Goal: Register for event/course

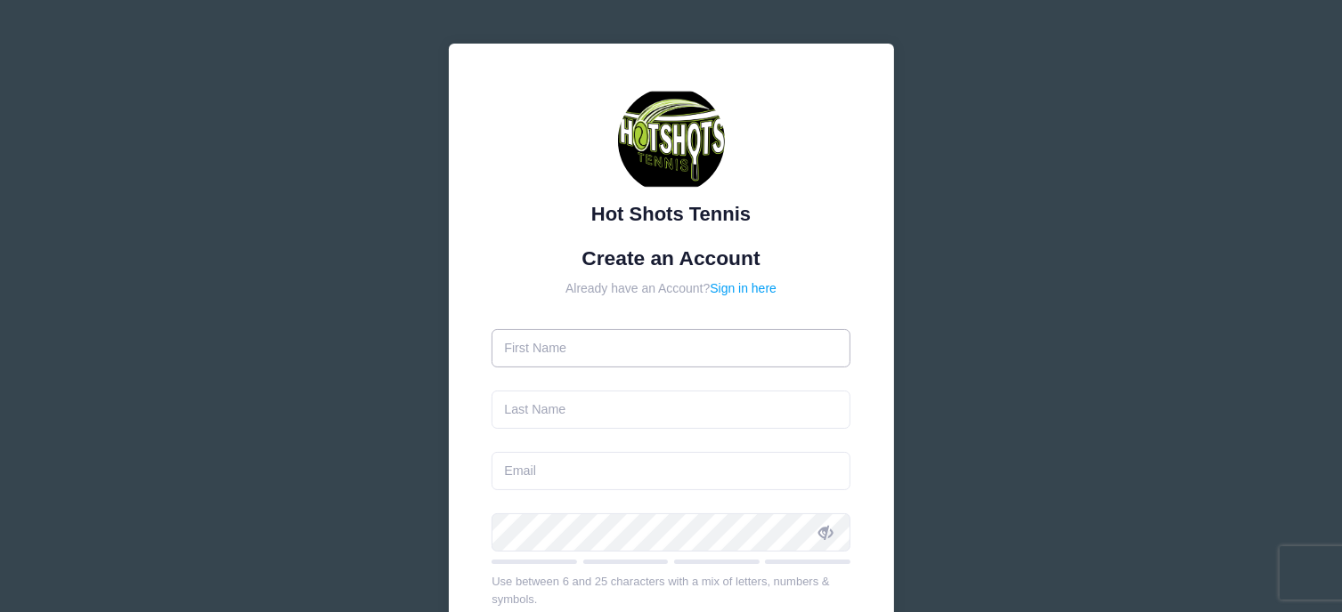
click at [621, 351] on input "text" at bounding box center [670, 348] width 359 height 38
type input "[PERSON_NAME]"
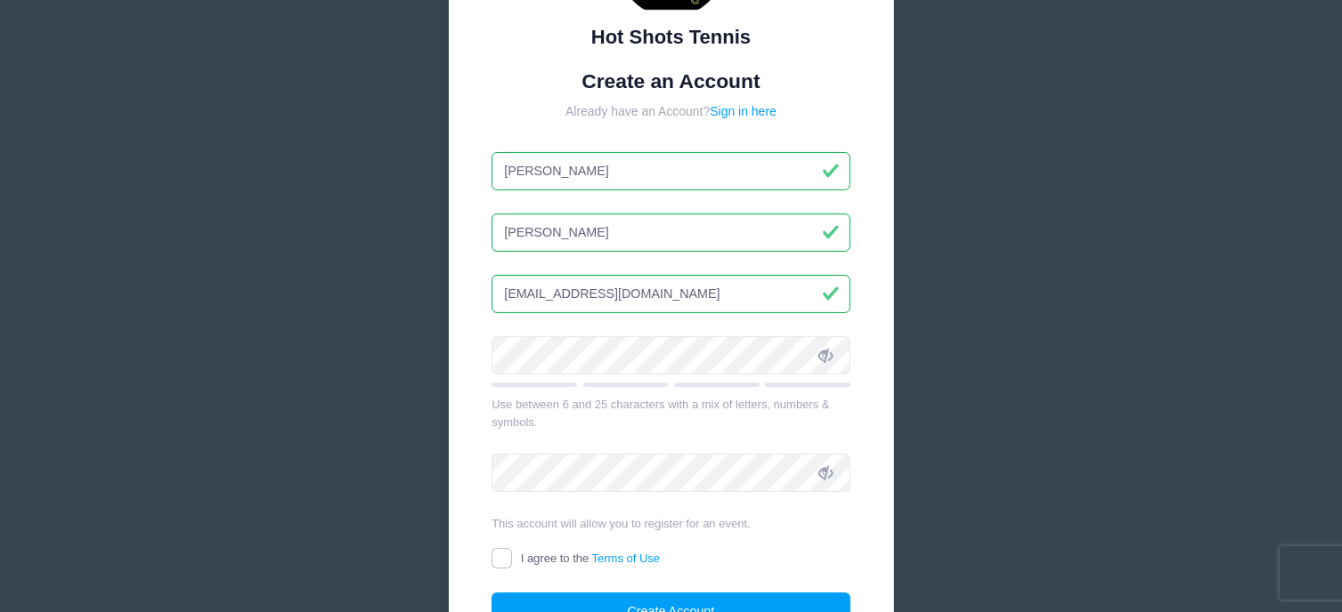
scroll to position [179, 0]
click at [726, 289] on input "[EMAIL_ADDRESS][DOMAIN_NAME]" at bounding box center [670, 292] width 359 height 38
drag, startPoint x: 715, startPoint y: 292, endPoint x: 320, endPoint y: 203, distance: 404.3
click at [320, 203] on div "Hot Shots Tennis Create an Account Already have an Account? Sign in here [PERSO…" at bounding box center [671, 305] width 1342 height 968
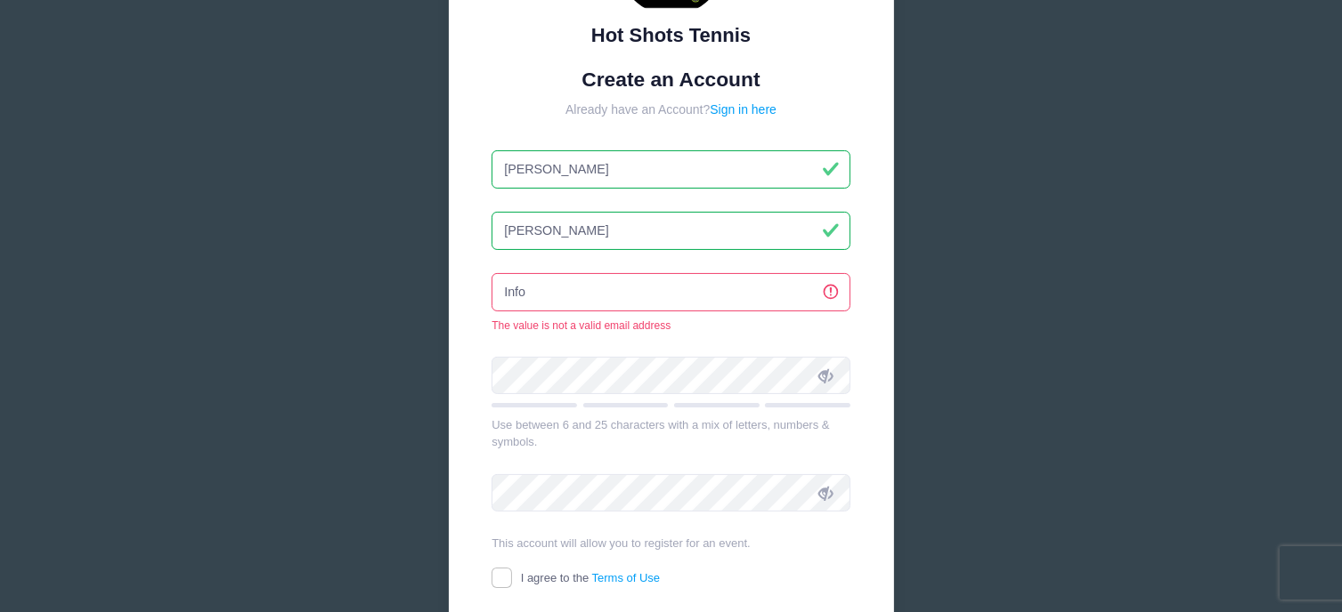
type input "[EMAIL_ADDRESS][DOMAIN_NAME]"
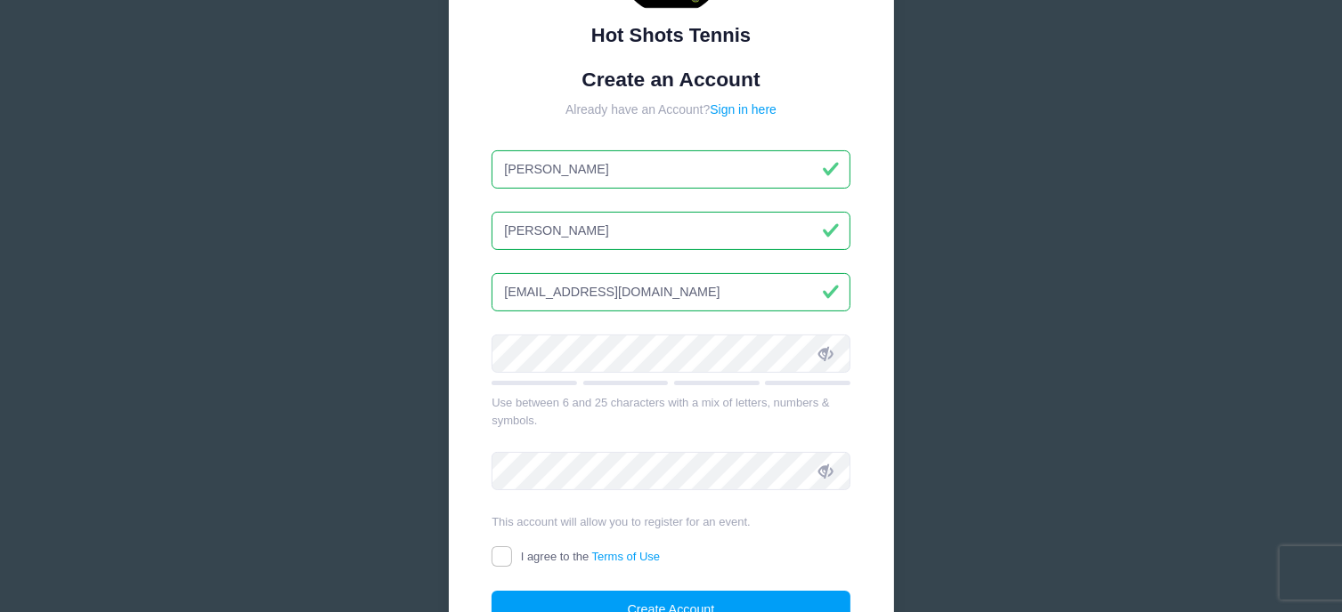
drag, startPoint x: 649, startPoint y: 293, endPoint x: 308, endPoint y: 279, distance: 341.2
click at [308, 279] on div "Hot Shots Tennis Create an Account Already have an Account? Sign in here [PERSO…" at bounding box center [671, 305] width 1342 height 968
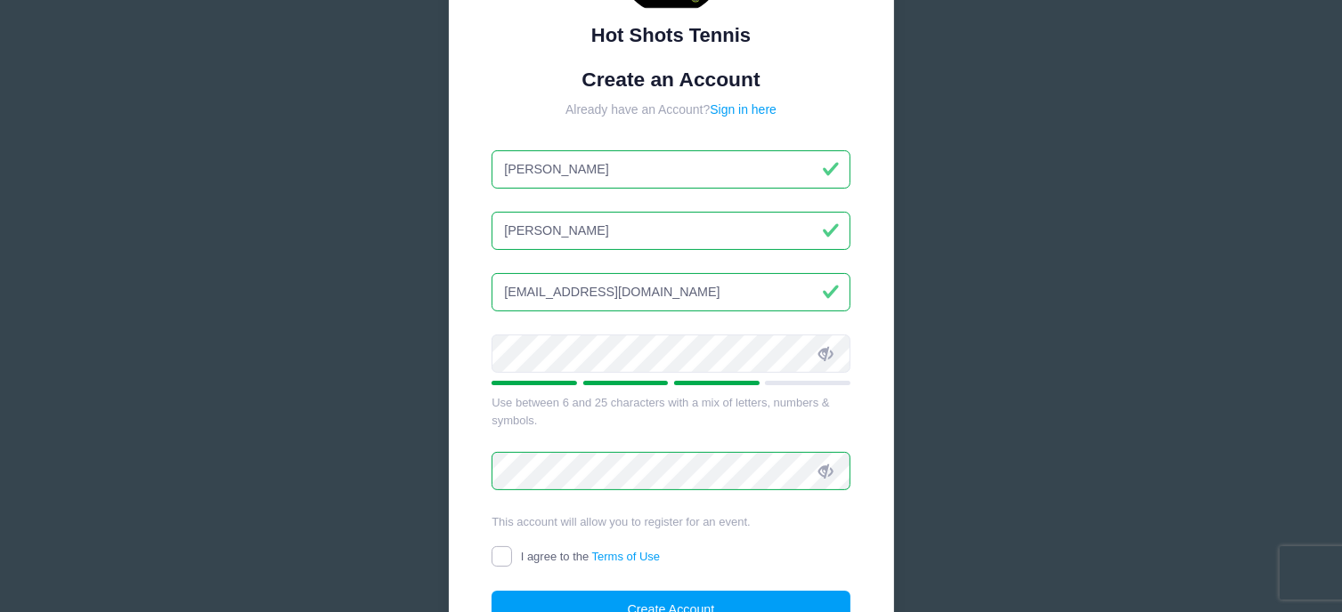
click at [491, 551] on input "I agree to the Terms of Use" at bounding box center [501, 557] width 20 height 20
checkbox input "true"
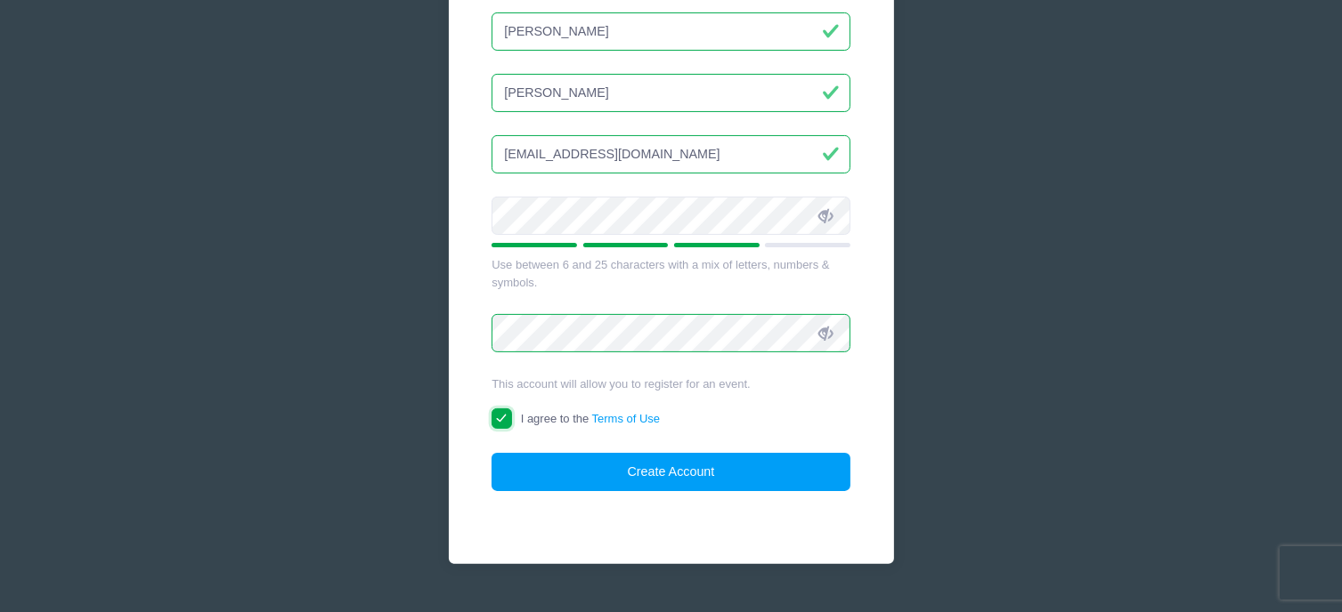
scroll to position [353, 0]
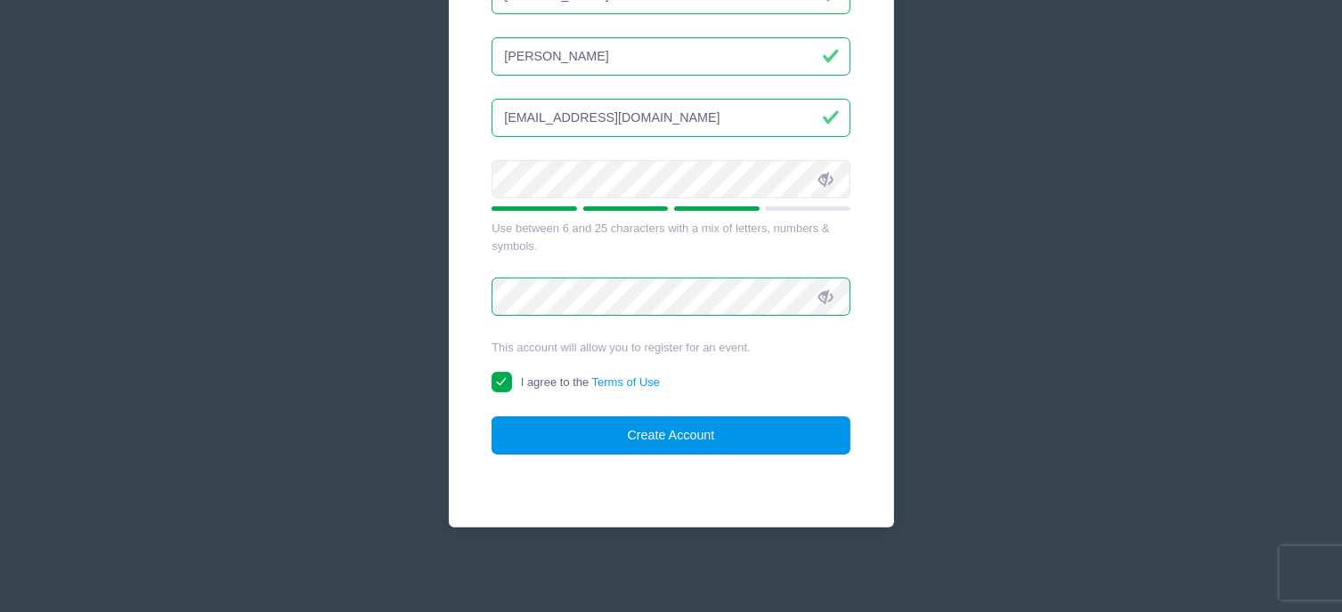
click at [637, 442] on button "Create Account" at bounding box center [670, 436] width 359 height 38
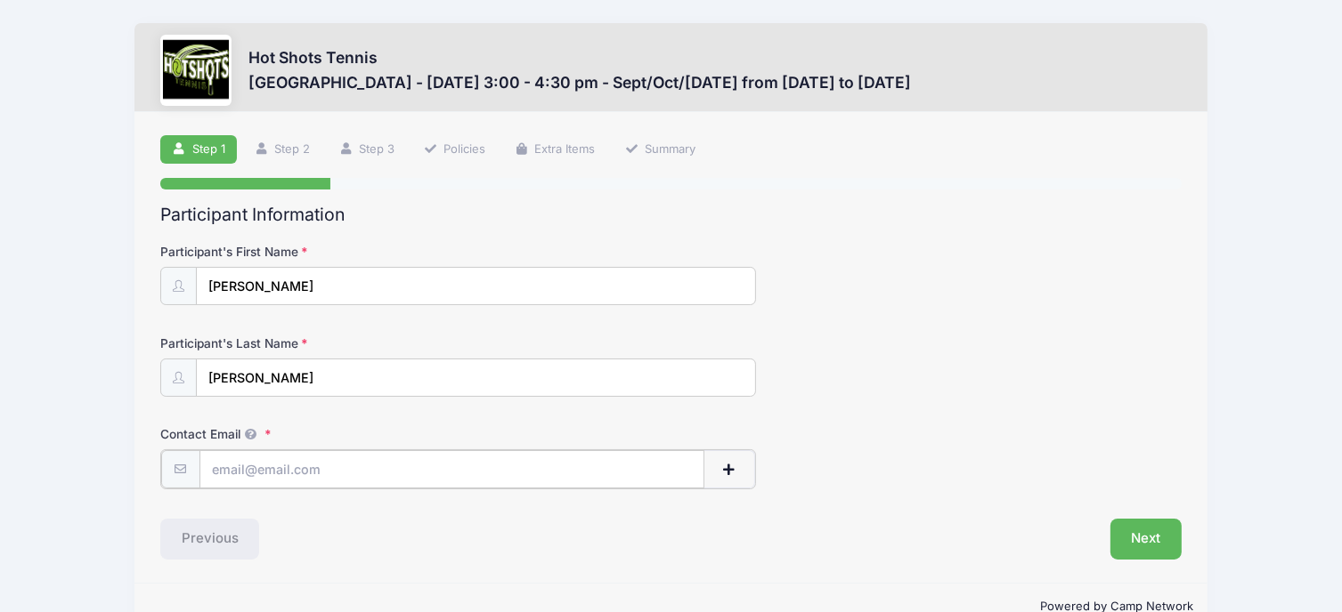
click at [335, 463] on input "Contact Email" at bounding box center [451, 469] width 505 height 38
click at [289, 476] on input "Contact Email" at bounding box center [451, 469] width 505 height 38
type input "[EMAIL_ADDRESS][DOMAIN_NAME]"
click at [1143, 525] on button "Next" at bounding box center [1146, 537] width 72 height 41
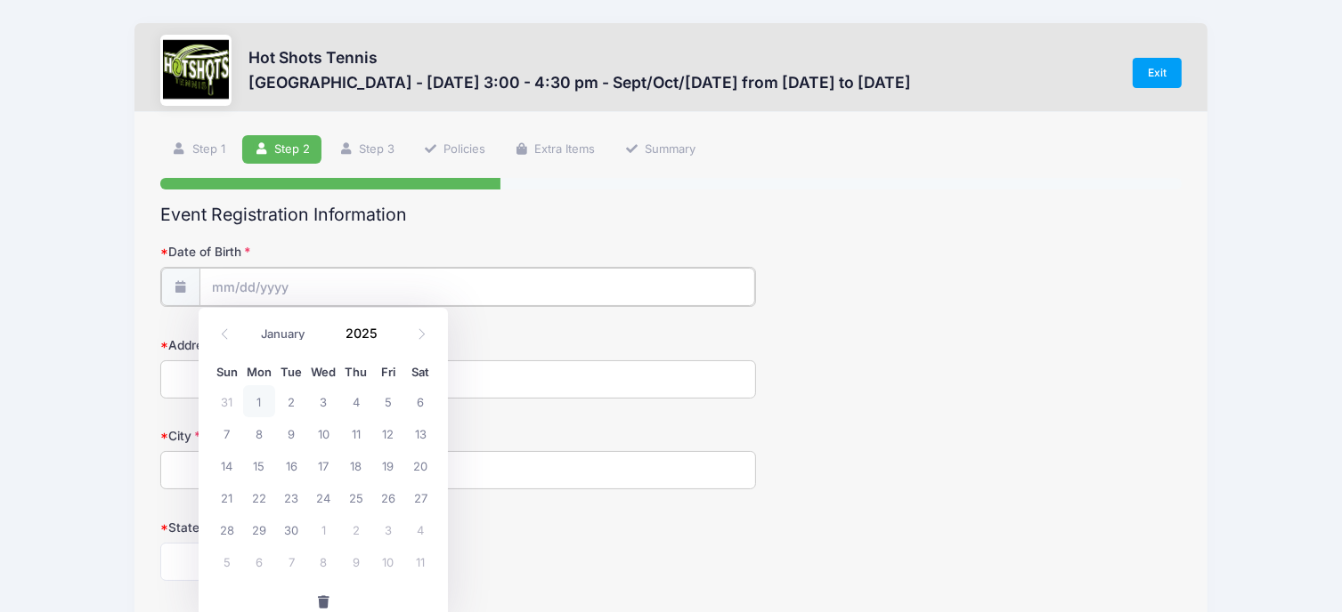
click at [221, 291] on input "Date of Birth" at bounding box center [476, 287] width 555 height 38
click at [274, 338] on select "January February March April May June July August September October November De…" at bounding box center [291, 334] width 79 height 23
select select "2"
click at [252, 323] on select "January February March April May June July August September October November De…" at bounding box center [291, 334] width 79 height 23
click at [293, 434] on span "4" at bounding box center [291, 433] width 32 height 32
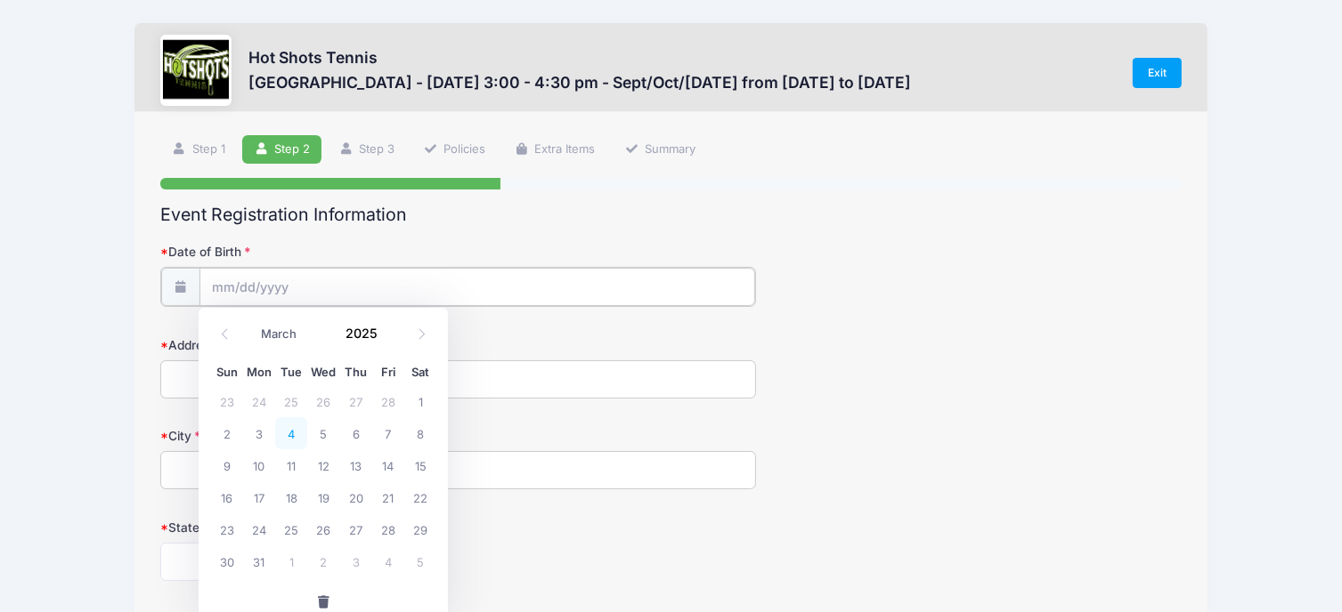
type input "03/04/2025"
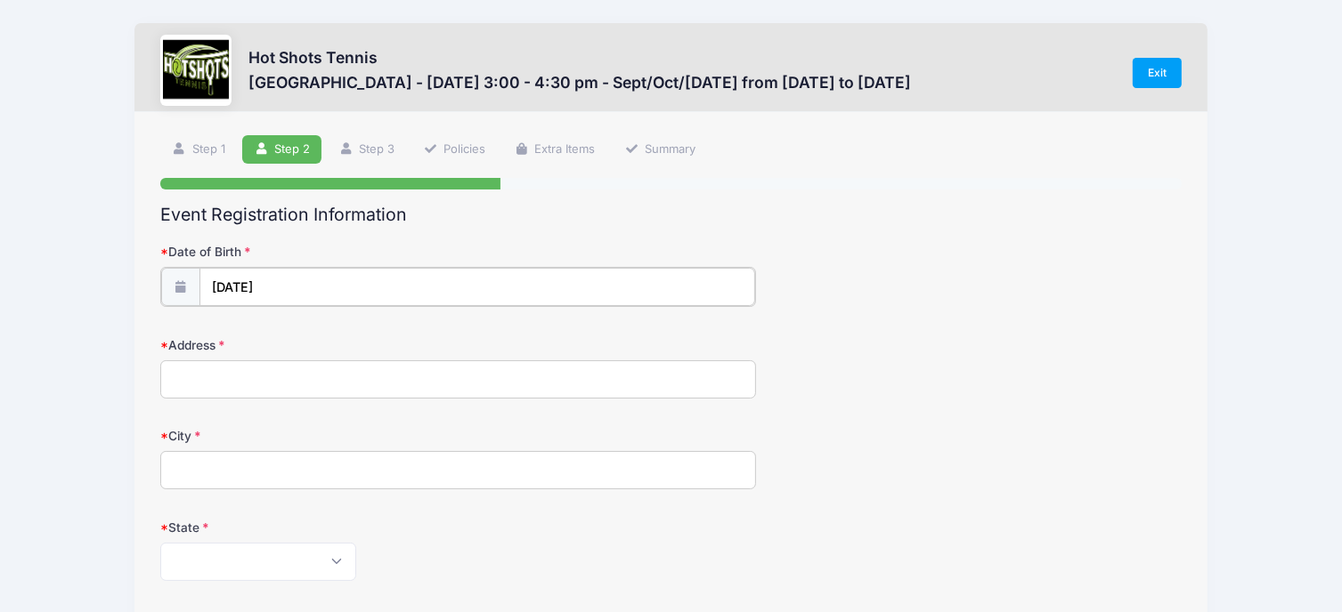
click at [300, 297] on input "03/04/2025" at bounding box center [476, 287] width 555 height 38
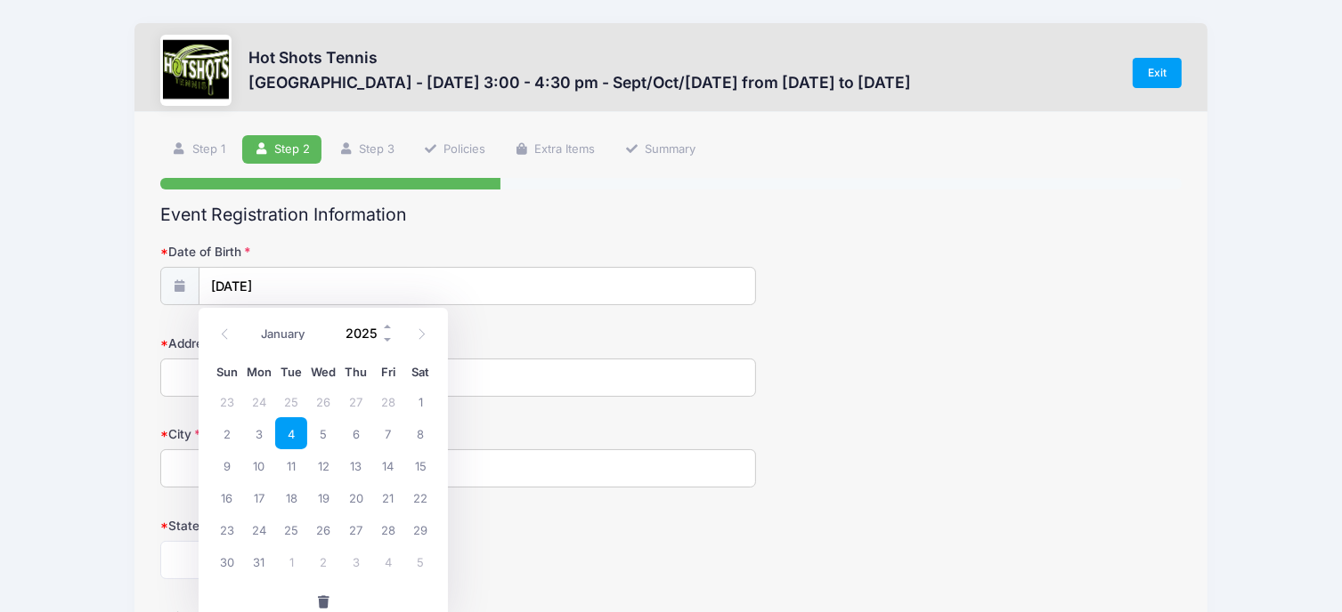
click at [352, 332] on input "2025" at bounding box center [365, 333] width 58 height 27
click at [382, 341] on span at bounding box center [388, 340] width 12 height 13
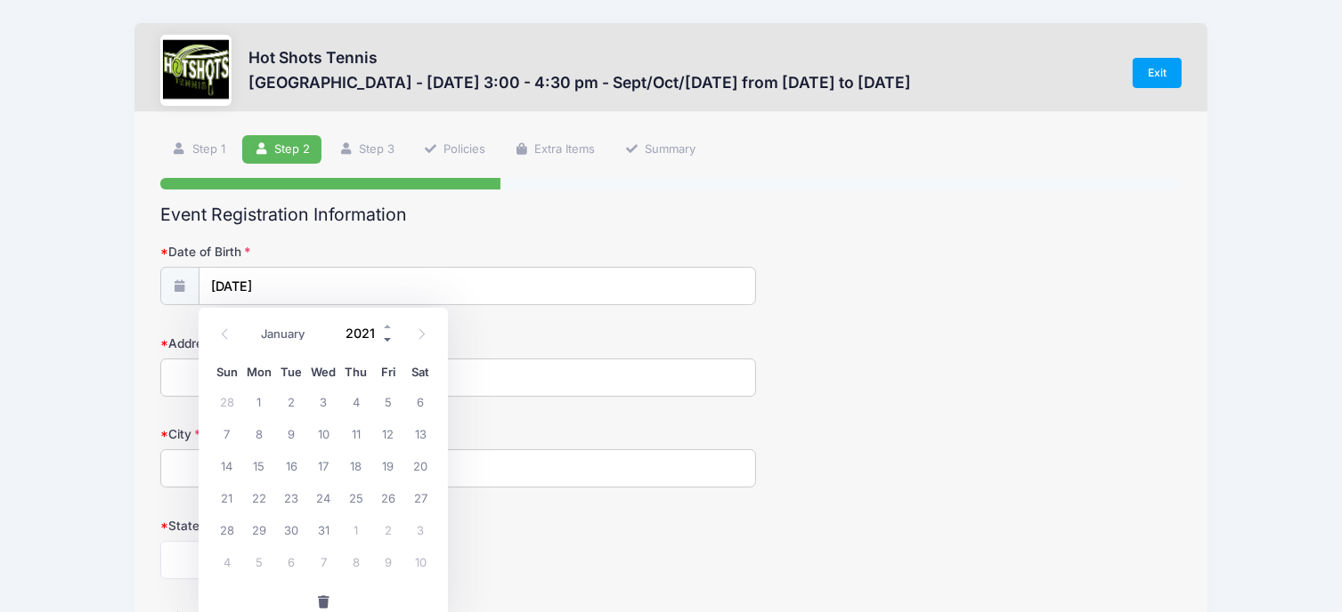
click at [382, 341] on span at bounding box center [388, 340] width 12 height 13
click at [385, 330] on span at bounding box center [388, 326] width 12 height 13
type input "2019"
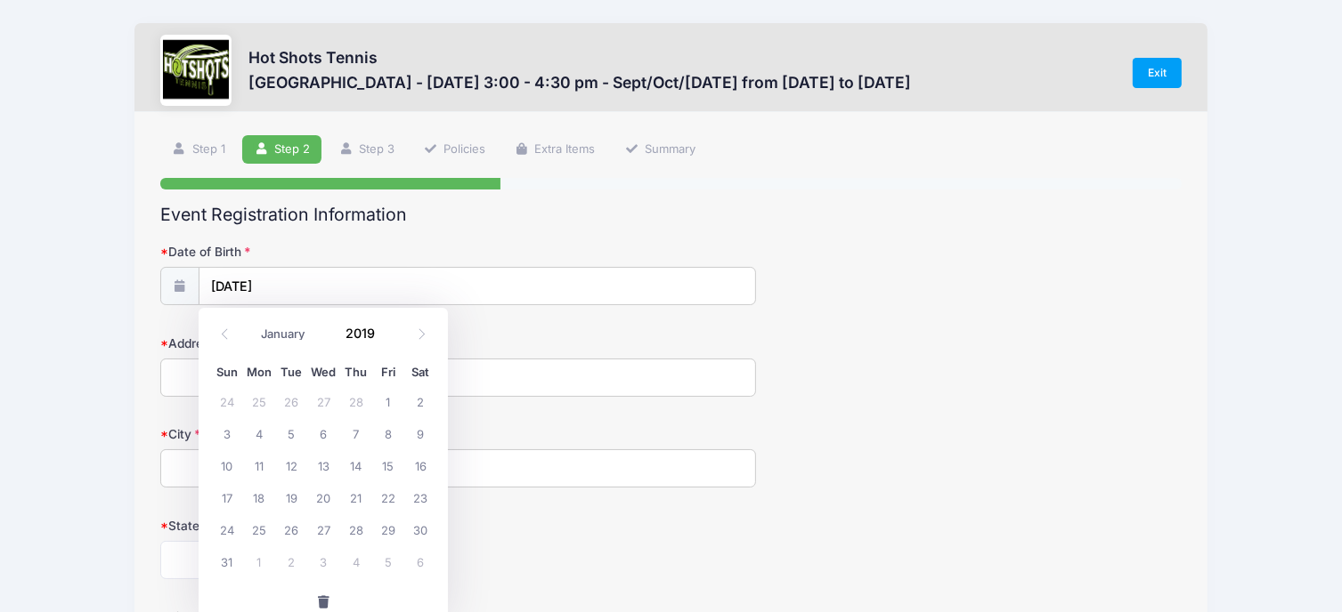
drag, startPoint x: 364, startPoint y: 329, endPoint x: 382, endPoint y: 371, distance: 45.5
click at [382, 371] on div "January February March April May June July August September October November De…" at bounding box center [323, 464] width 249 height 313
click at [263, 434] on span "4" at bounding box center [259, 433] width 32 height 32
type input "03/04/2019"
click at [217, 381] on input "Address" at bounding box center [458, 378] width 596 height 38
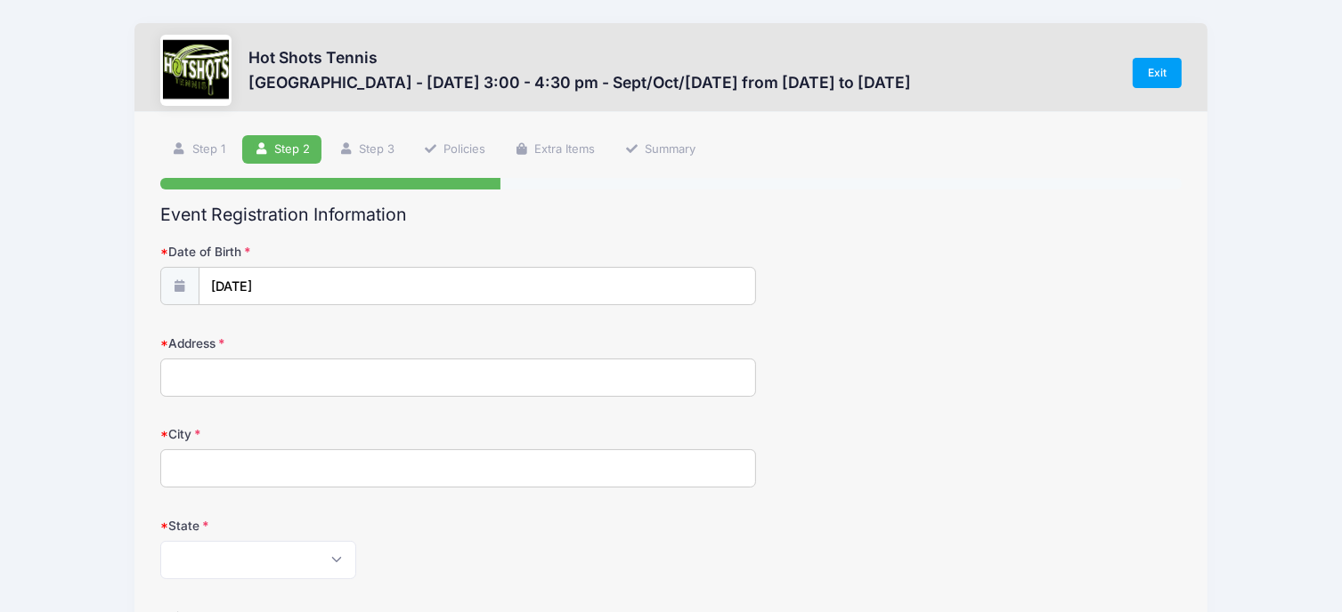
type input "11617 Ruthelen Ave"
type input "Los Angeles"
select select "CA"
type input "90047"
type input "11617 Ruthelen Street"
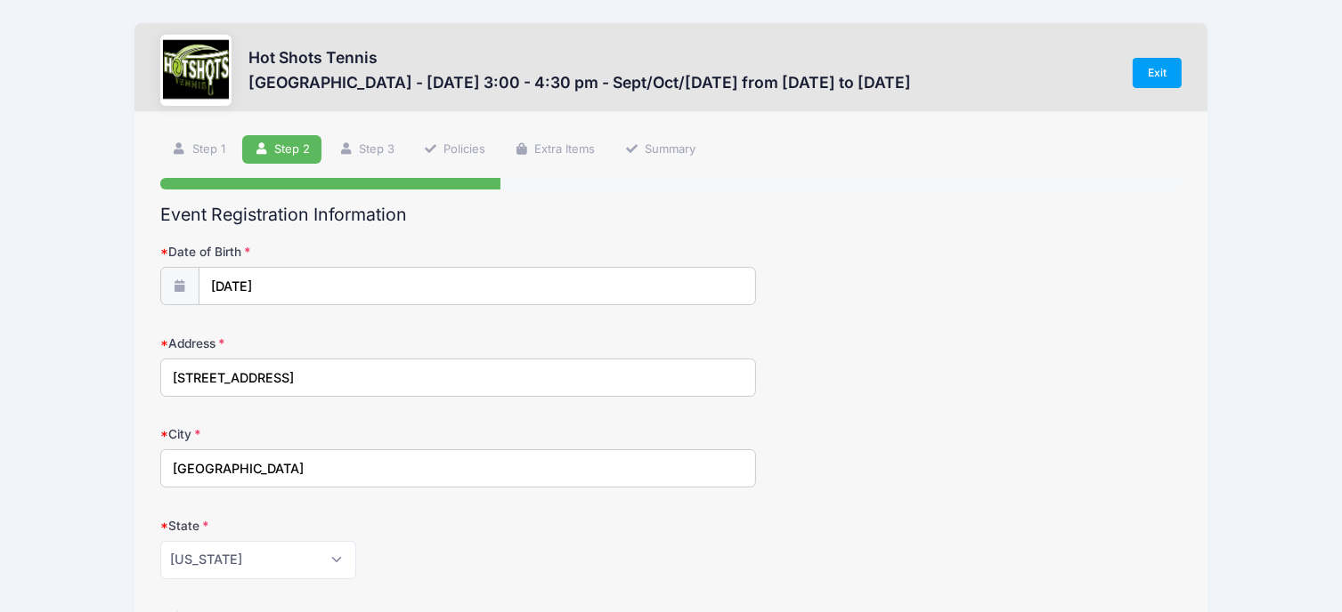
click at [499, 596] on form "Date of Birth 03/04/2019 Address 11617 Ruthelen Street City Los Angeles State A…" at bounding box center [670, 624] width 1021 height 762
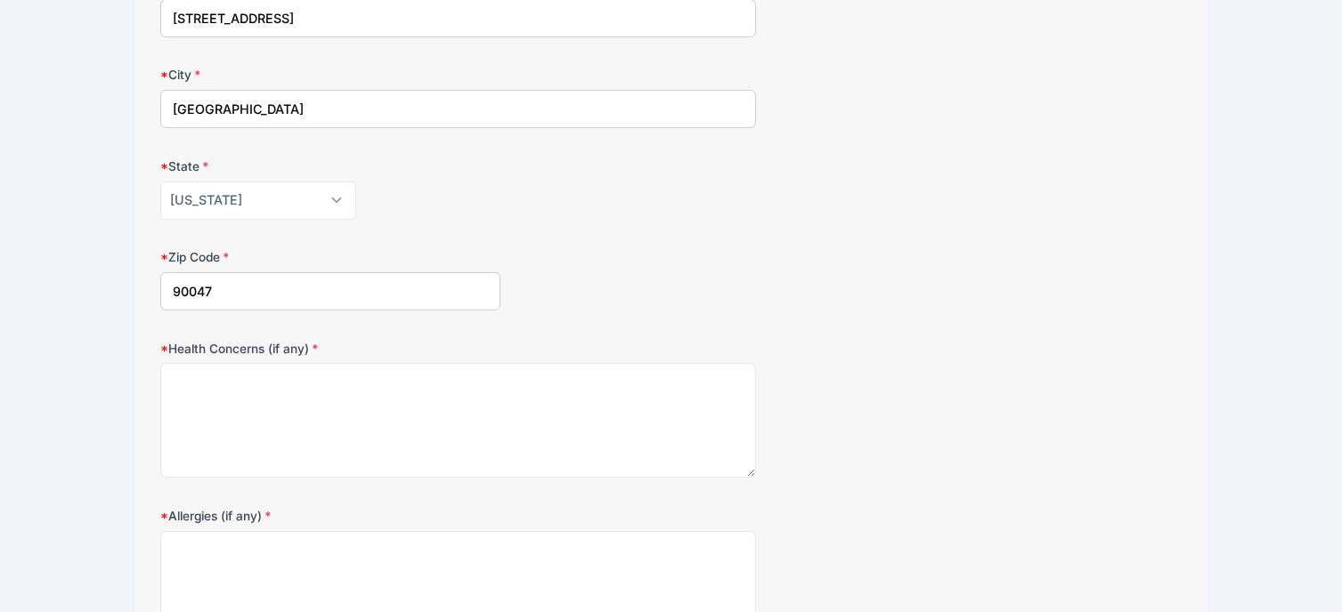
scroll to position [367, 0]
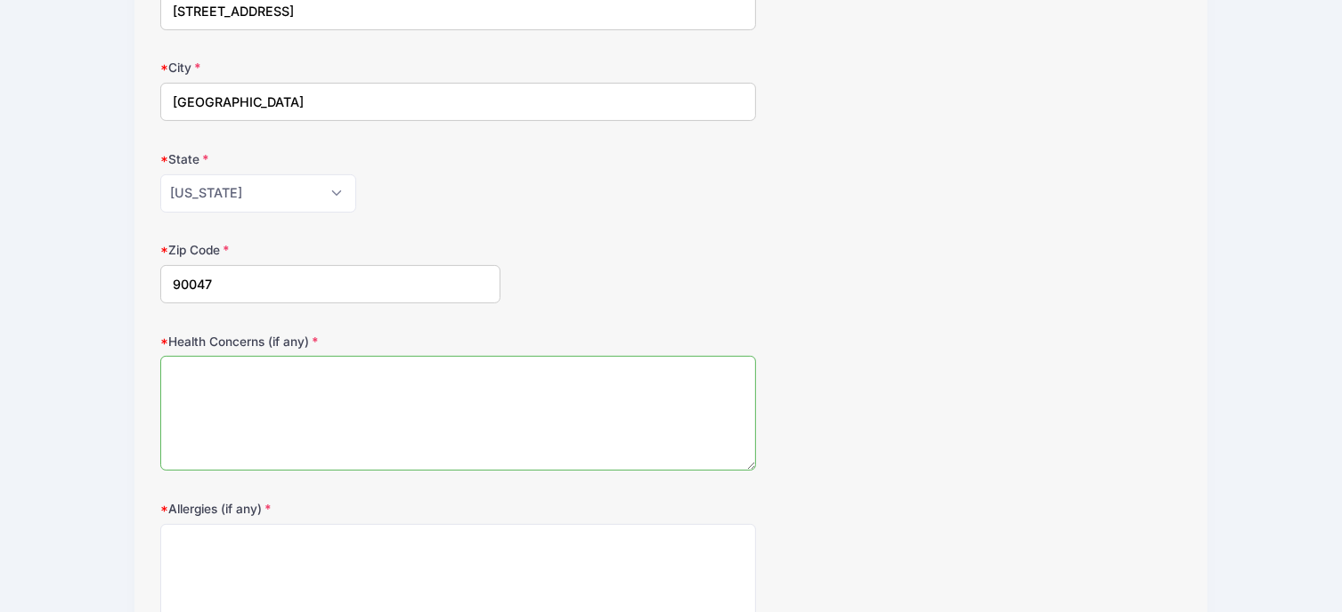
click at [237, 384] on textarea "Health Concerns (if any)" at bounding box center [458, 413] width 596 height 115
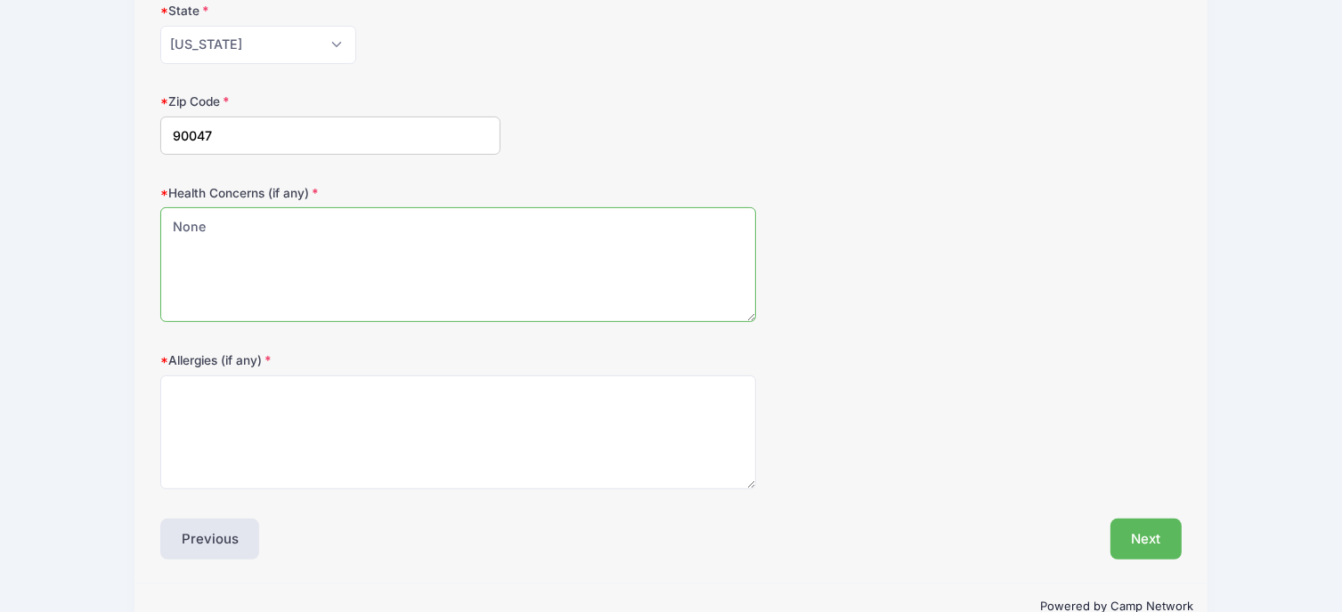
scroll to position [544, 0]
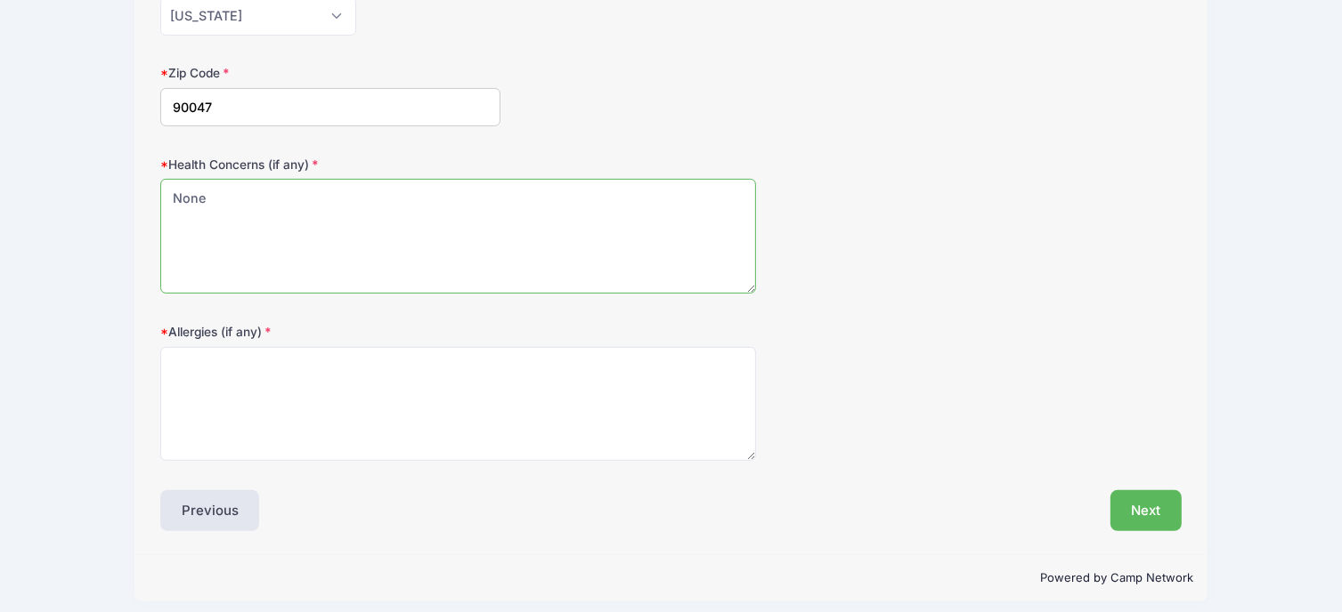
type textarea "None"
click at [180, 382] on textarea "Allergies (if any)" at bounding box center [458, 404] width 596 height 115
type textarea "None"
click at [1152, 505] on button "Next" at bounding box center [1146, 510] width 72 height 41
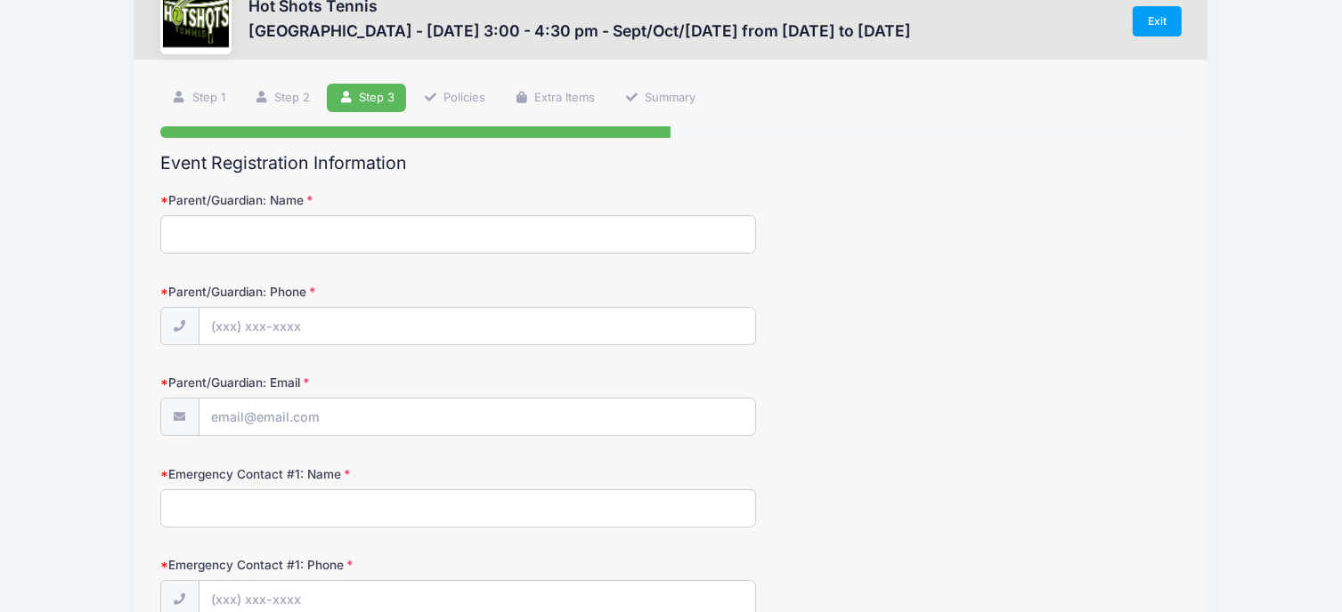
scroll to position [0, 0]
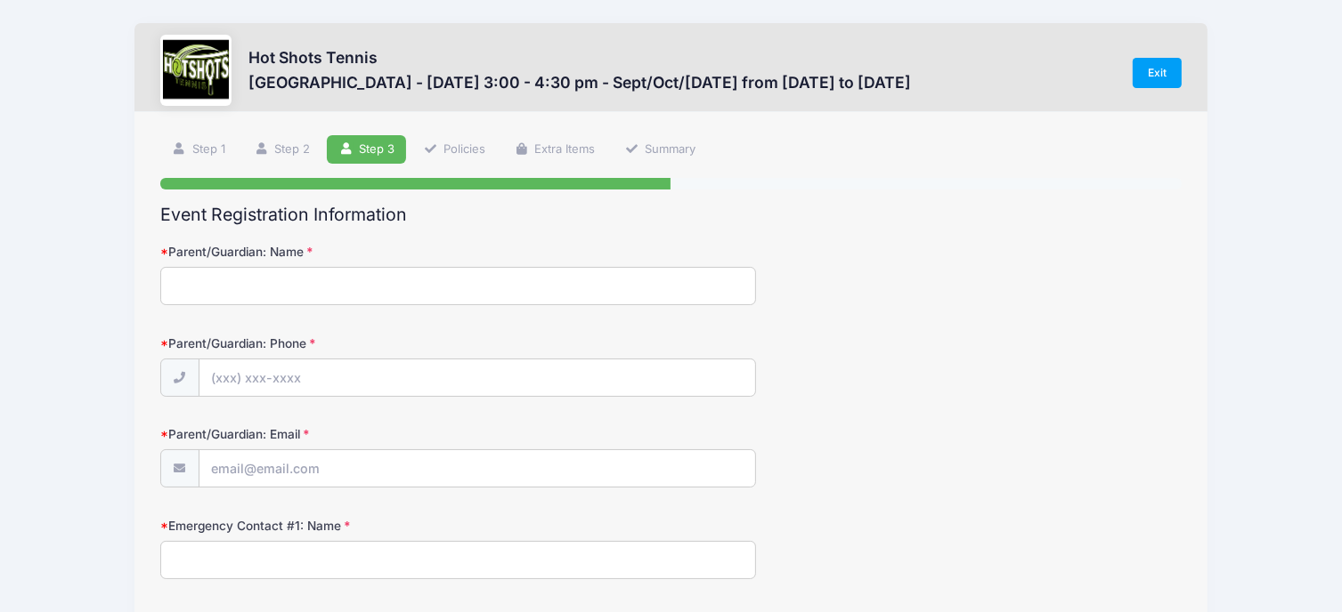
click at [331, 275] on input "Parent/Guardian: Name" at bounding box center [458, 286] width 596 height 38
type input "Stephanie Dominguez"
type input "(323) 691-6654"
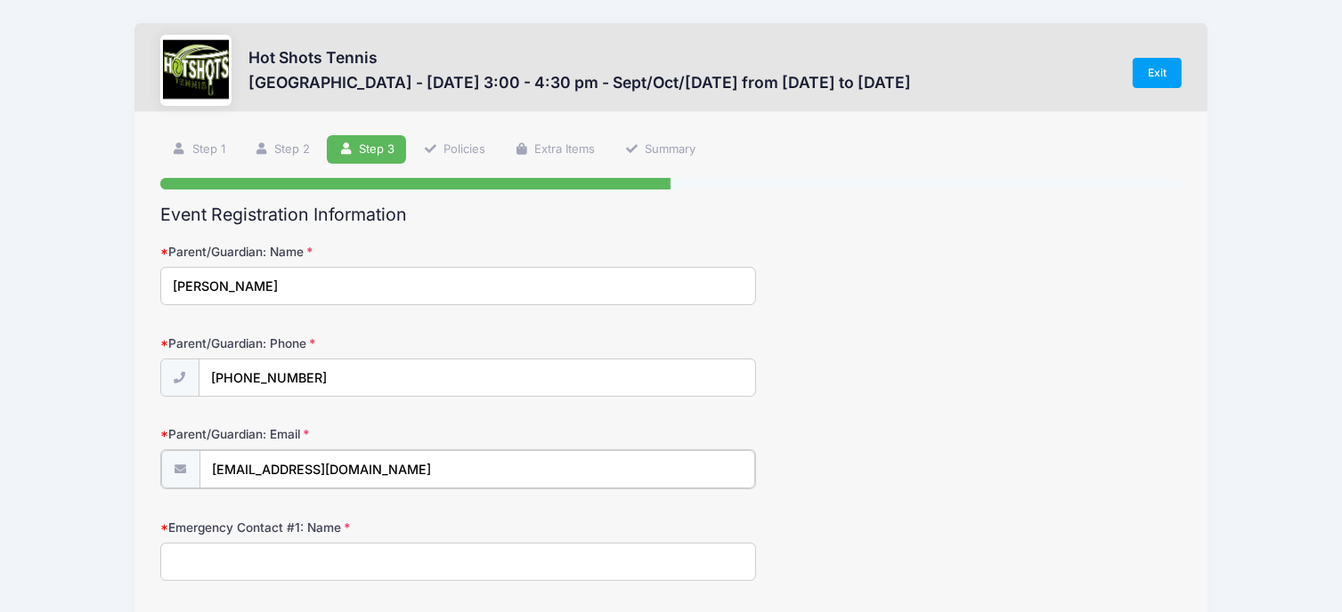
drag, startPoint x: 434, startPoint y: 462, endPoint x: -7, endPoint y: 523, distance: 445.7
click at [0, 523] on html "Processing Request Please wait... Processing Request Please wait... Processing …" at bounding box center [671, 306] width 1342 height 612
type input "[EMAIL_ADDRESS][DOMAIN_NAME]"
click at [288, 573] on input "Emergency Contact #1: Name" at bounding box center [458, 560] width 596 height 38
type input "Raymond Dominguez"
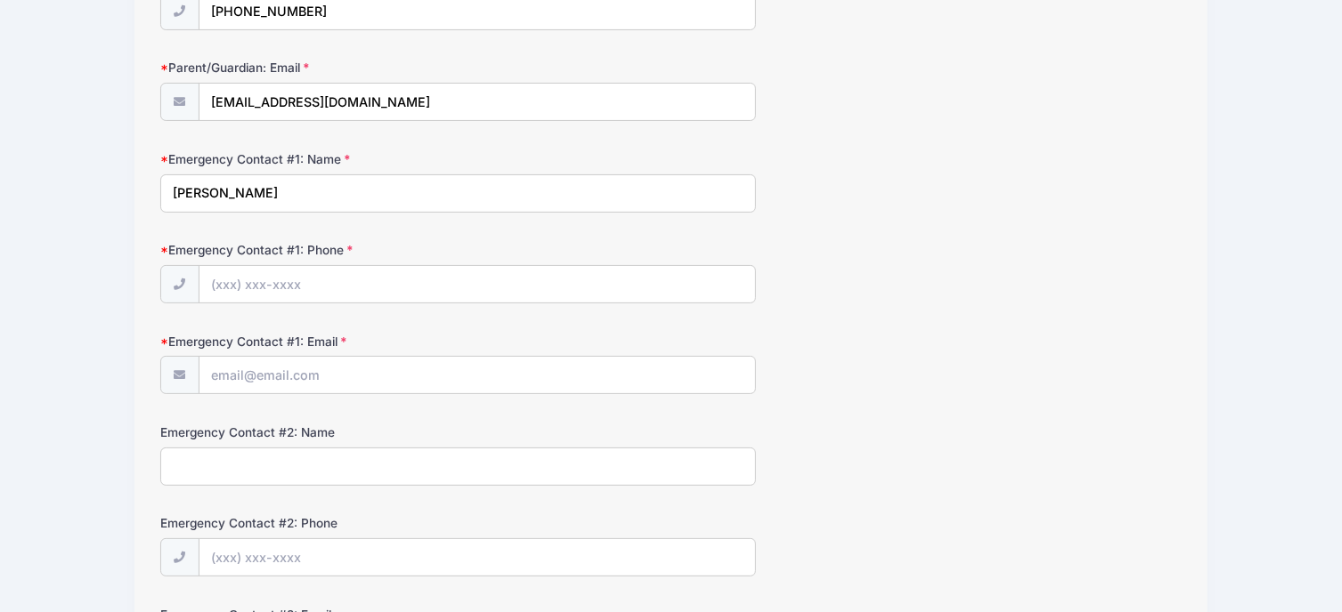
scroll to position [375, 0]
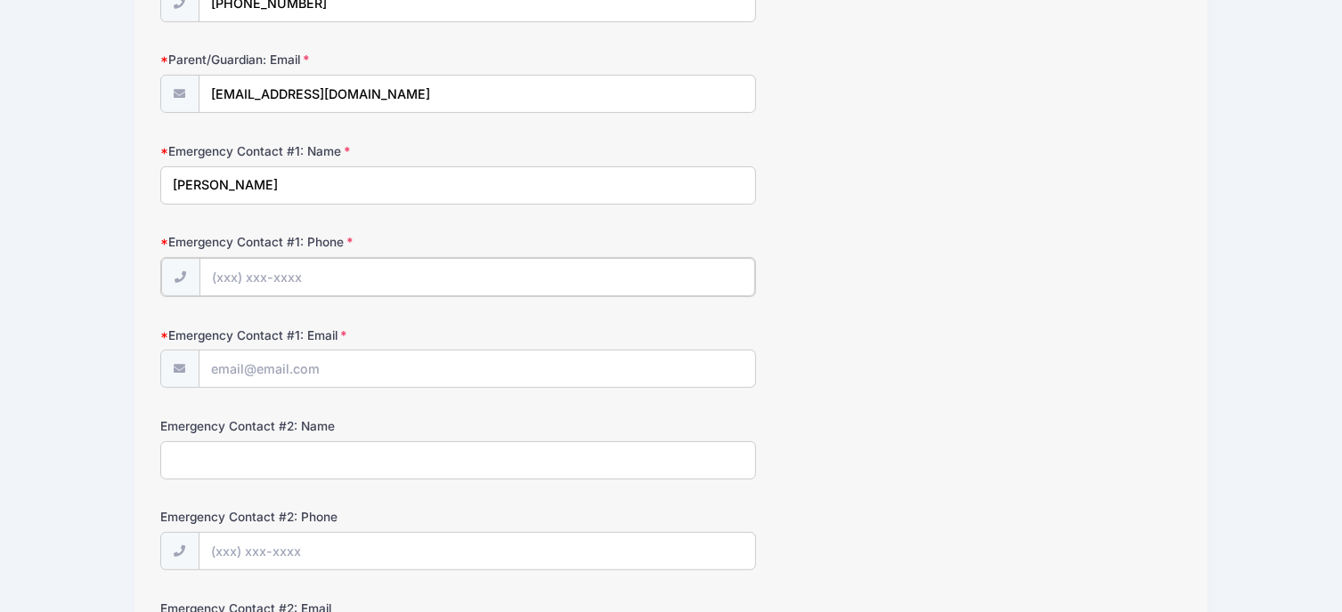
click at [298, 263] on input "Emergency Contact #1: Phone" at bounding box center [476, 277] width 555 height 38
type input "(310) 254-4163"
click at [307, 351] on input "Emergency Contact #1: Email" at bounding box center [476, 368] width 555 height 38
type input "f"
type input "fotolabfusion@gmail.com"
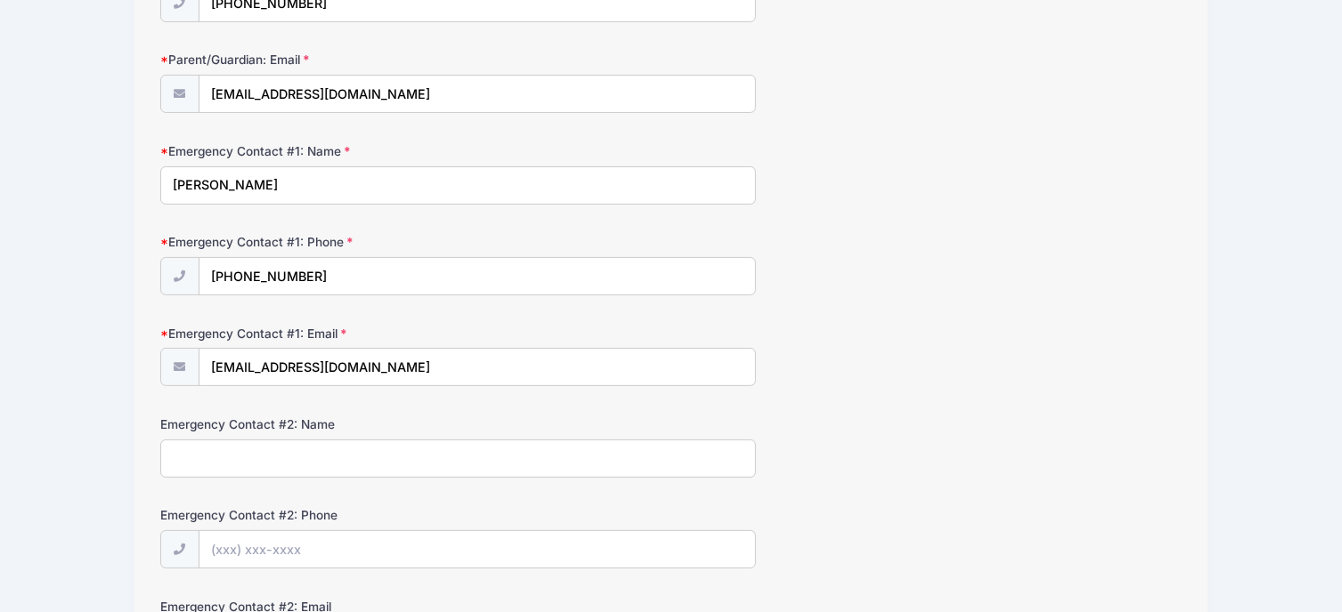
click at [343, 450] on input "Emergency Contact #2: Name" at bounding box center [458, 459] width 596 height 38
type input "Bill Dominguez"
type input "(310) 895-5281"
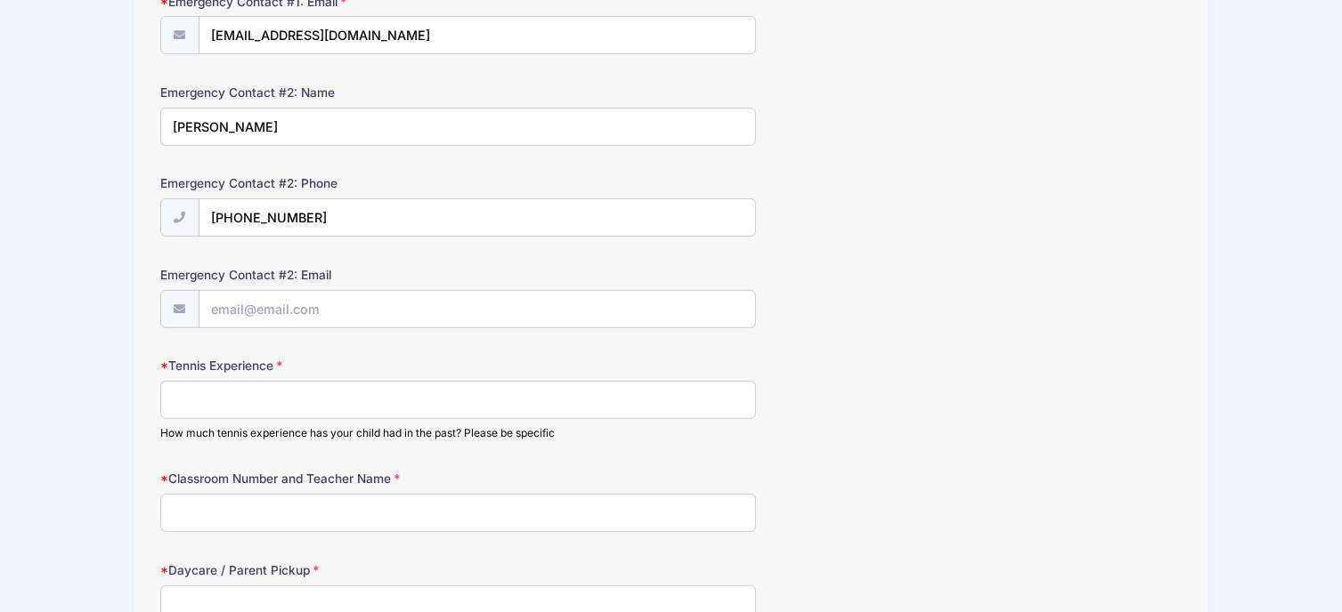
click at [271, 406] on input "Tennis Experience" at bounding box center [458, 400] width 596 height 38
type input "New to tennis"
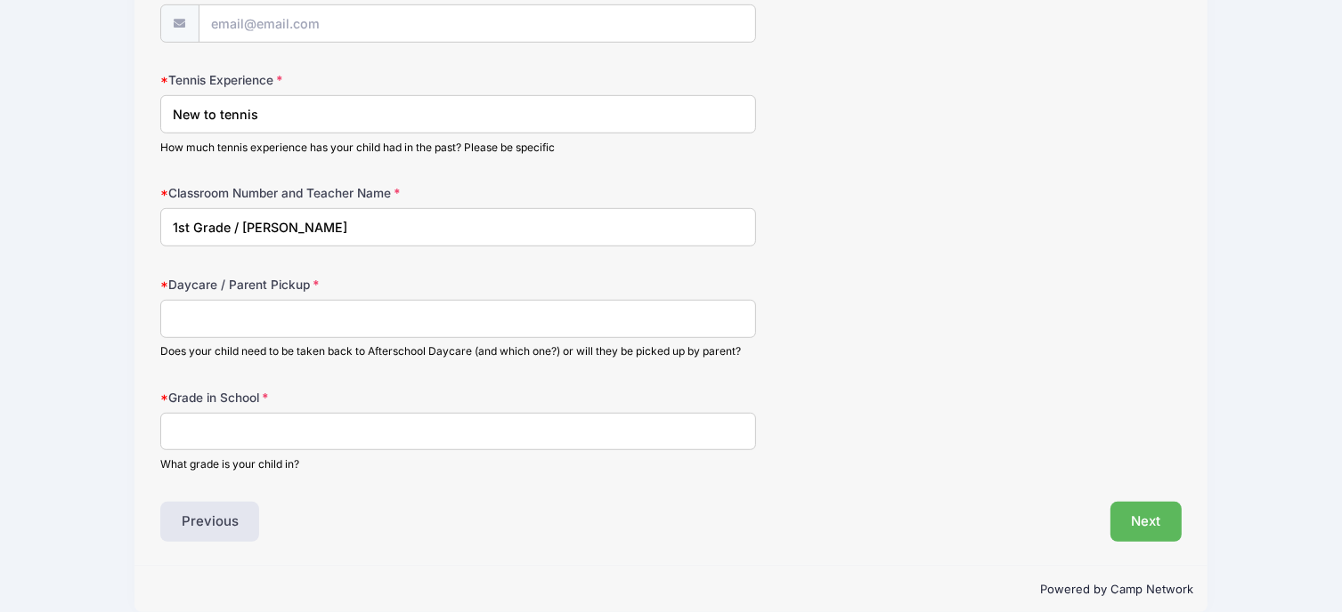
scroll to position [1010, 0]
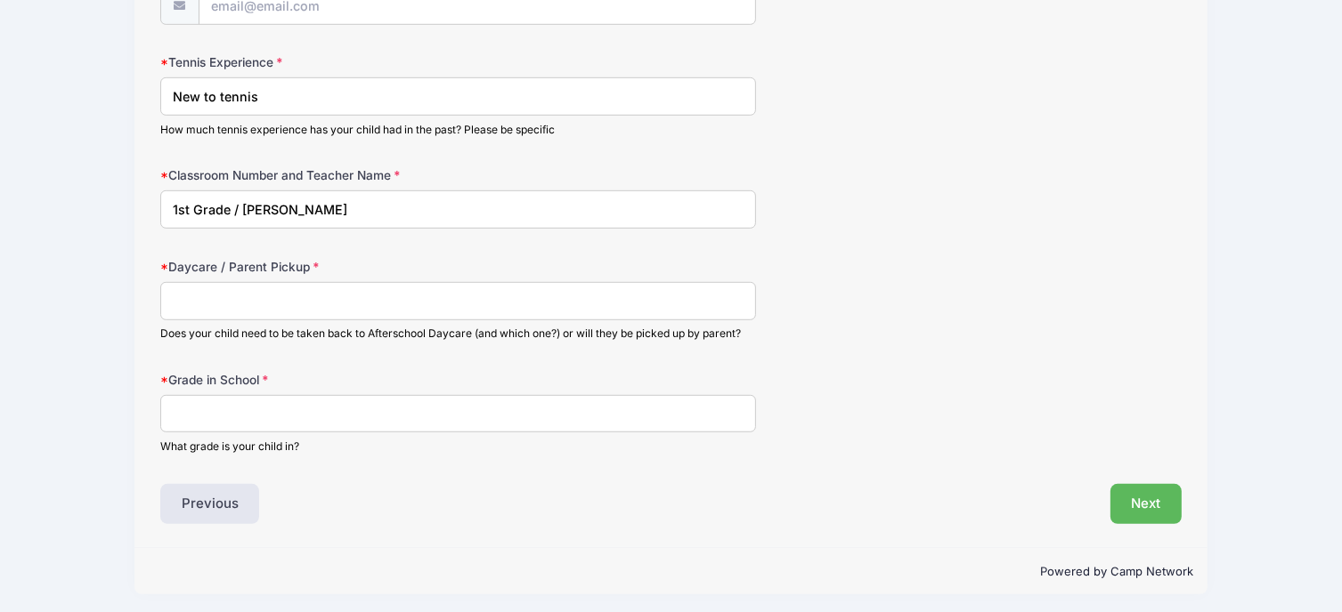
type input "1st Grade / Ms. Gonzalez"
click at [242, 302] on input "Daycare / Parent Pickup" at bounding box center [458, 301] width 596 height 38
type input "Stephanie Dominguez"
click at [215, 398] on input "Grade in School" at bounding box center [458, 414] width 596 height 38
type input "1st Grade"
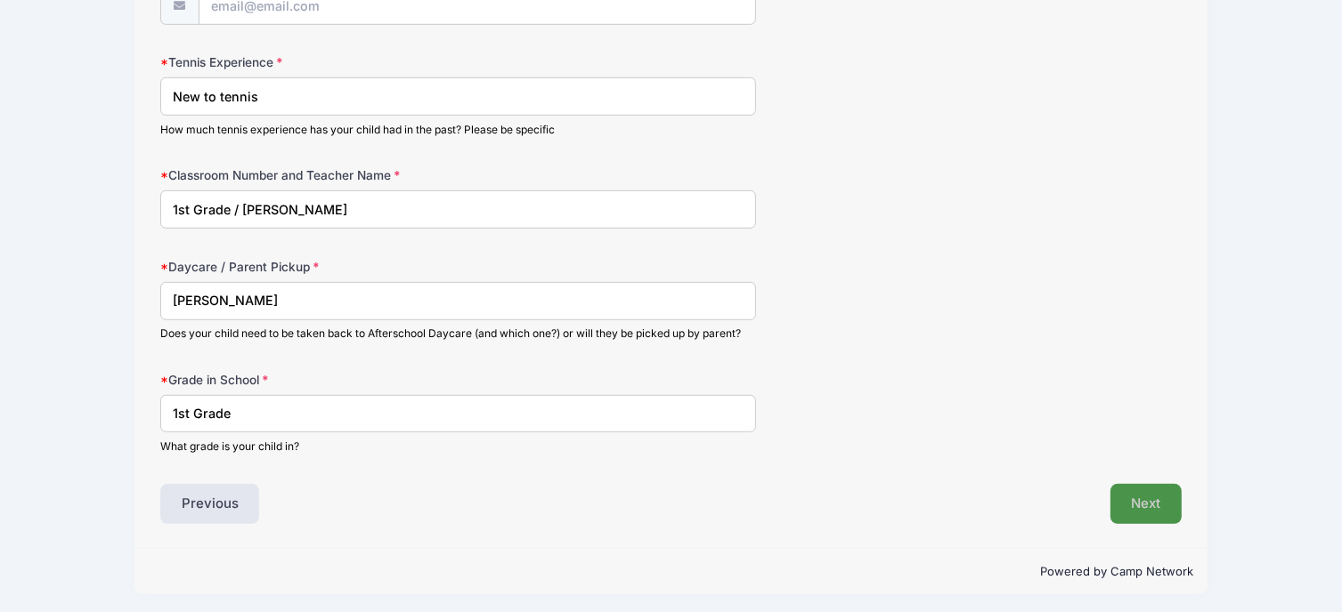
click at [1157, 497] on button "Next" at bounding box center [1146, 504] width 72 height 41
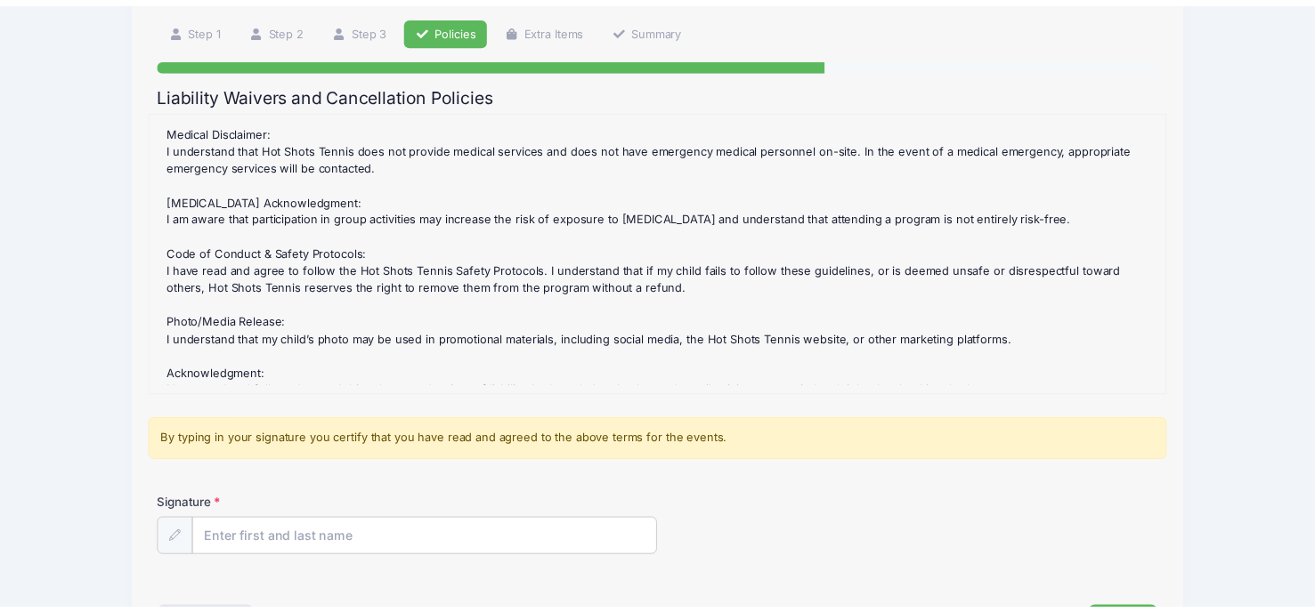
scroll to position [409, 0]
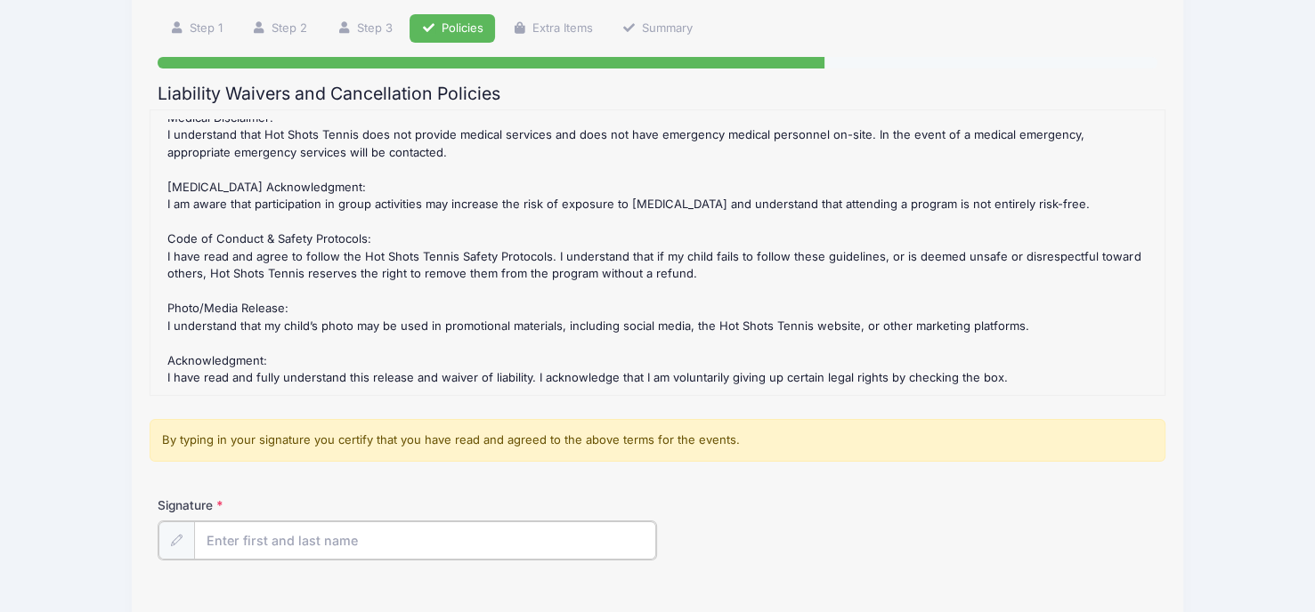
click at [344, 526] on input "Signature" at bounding box center [425, 541] width 462 height 38
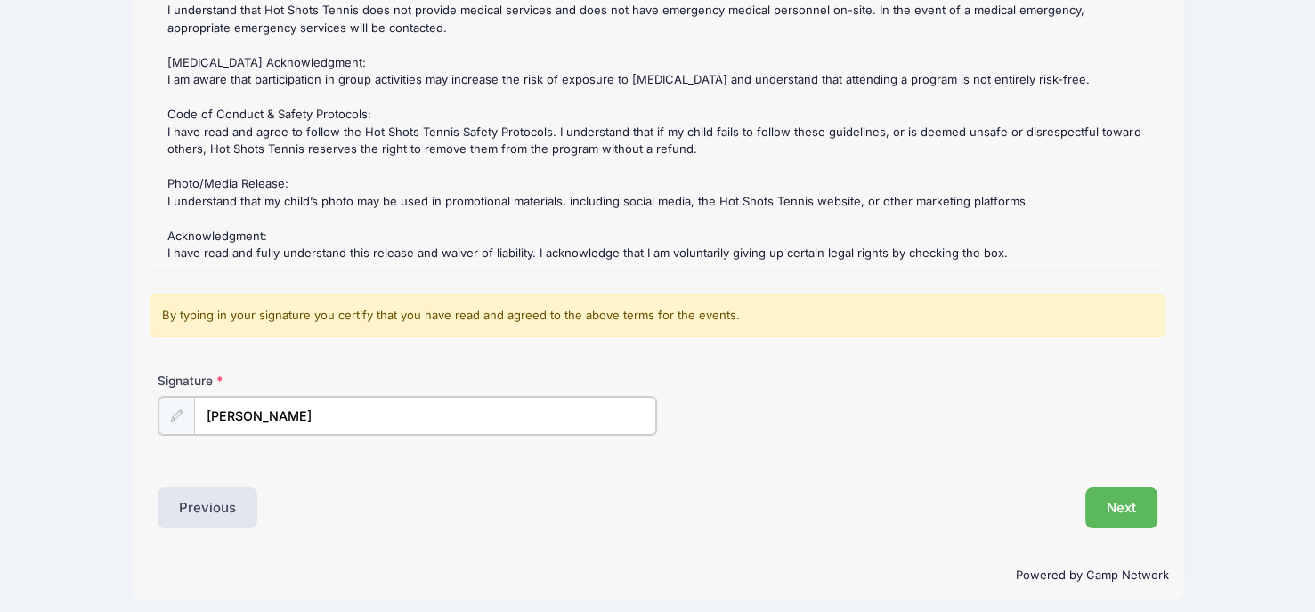
scroll to position [253, 0]
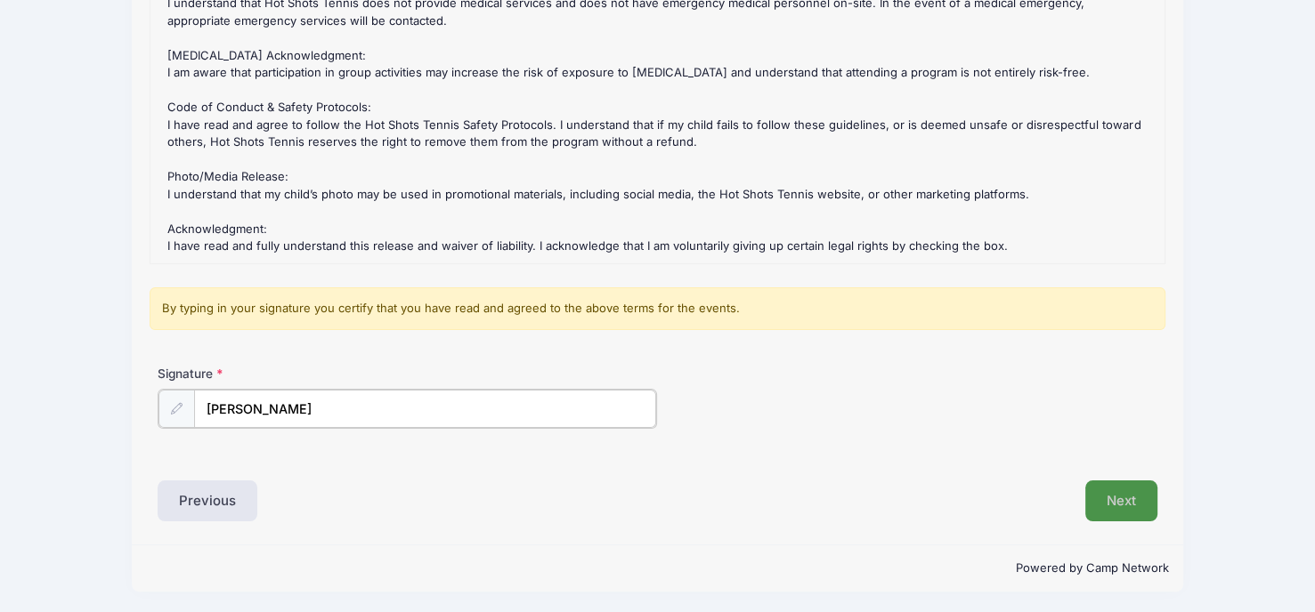
type input "Stephanie Dominguez"
click at [1116, 496] on button "Next" at bounding box center [1121, 500] width 72 height 41
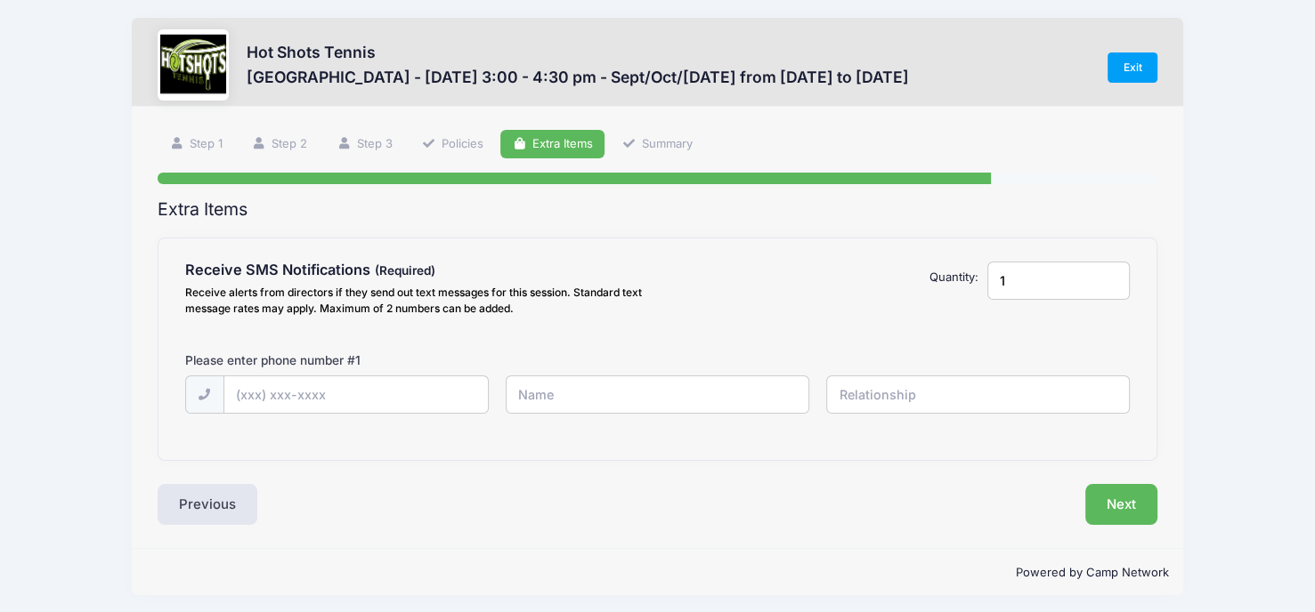
scroll to position [0, 0]
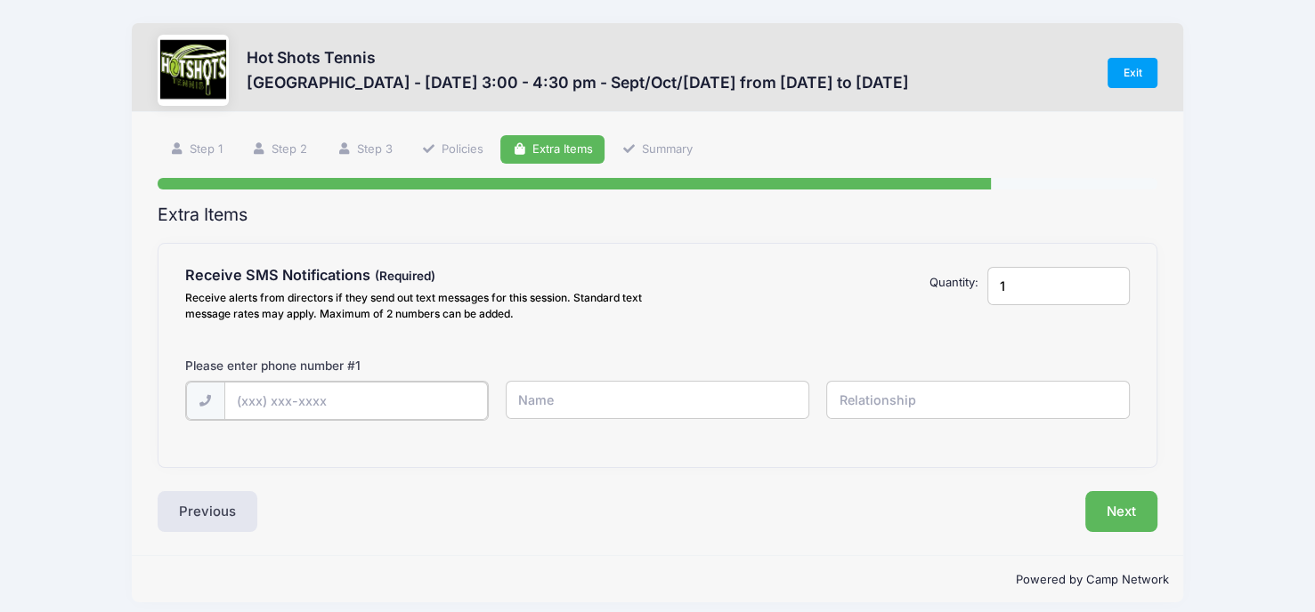
click at [349, 403] on input "text" at bounding box center [355, 401] width 263 height 38
type input "(323) 691-6654"
type input "Stephanie Dominguez"
type input "Parent"
click at [1111, 512] on button "Next" at bounding box center [1121, 510] width 72 height 41
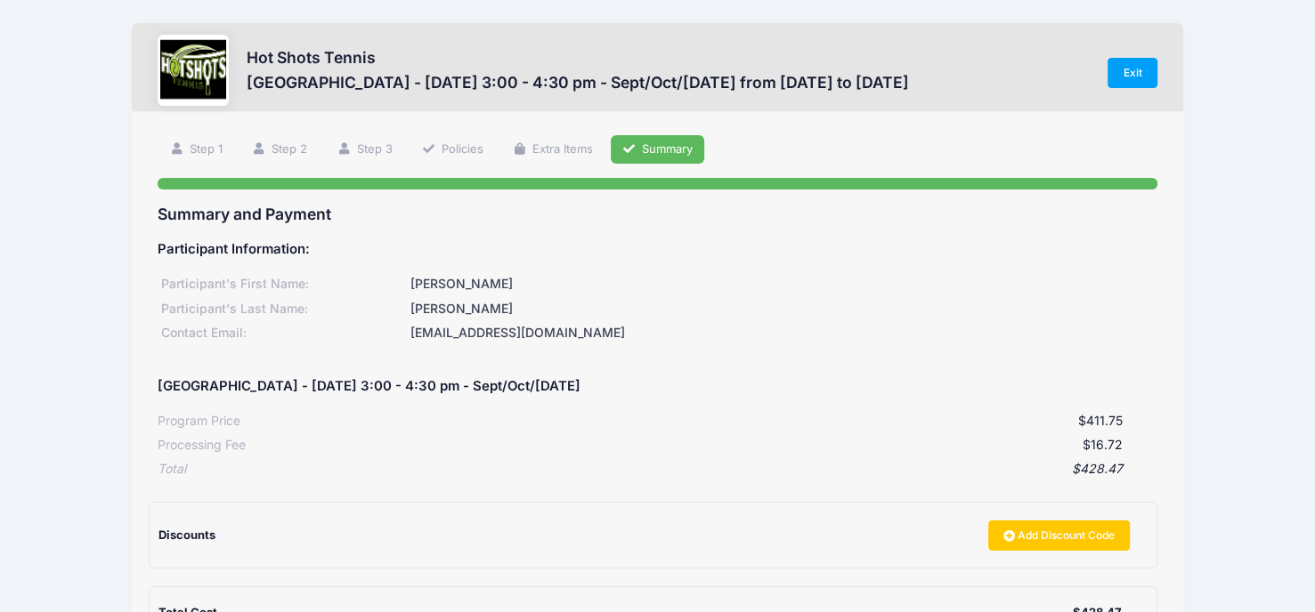
drag, startPoint x: 1308, startPoint y: 322, endPoint x: 1300, endPoint y: 405, distance: 83.2
click at [1300, 405] on div "Hot Shots Tennis St Anastasia Elementary - Monday 3:00 - 4:30 pm - Sept/Oct/Nov…" at bounding box center [657, 422] width 1315 height 844
click at [1160, 313] on div "Step 6 /7 Step 1 Step 2 Step 3 Policies Extra Items Summary Participant Informa…" at bounding box center [657, 443] width 1051 height 662
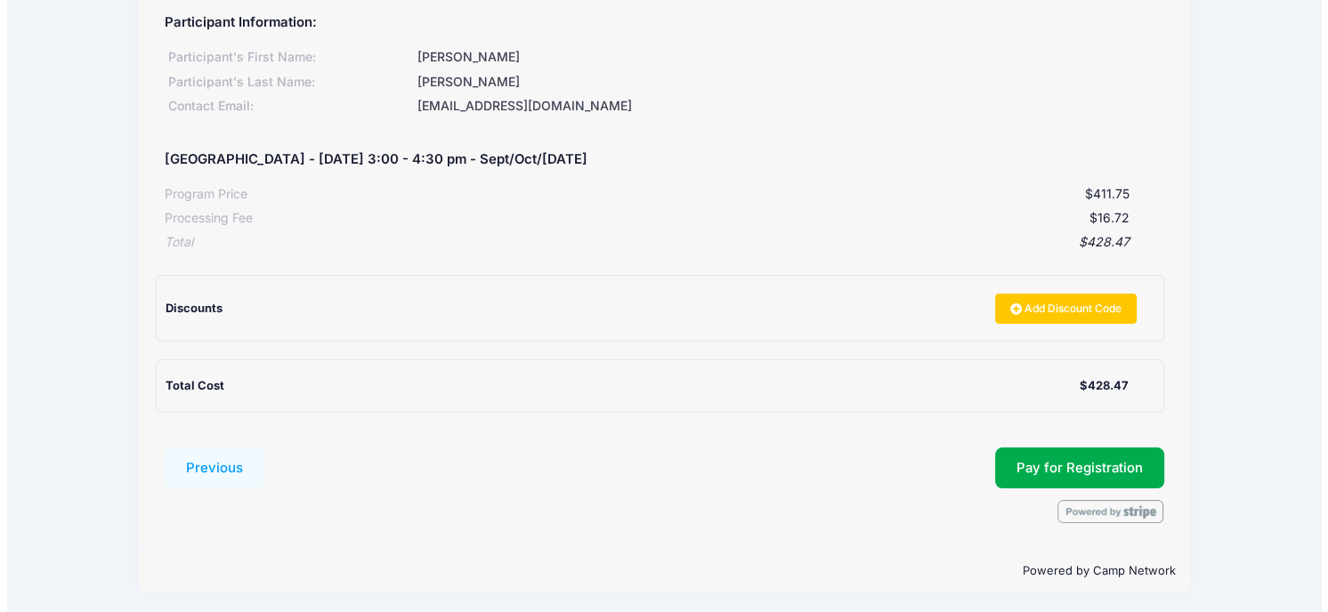
scroll to position [231, 0]
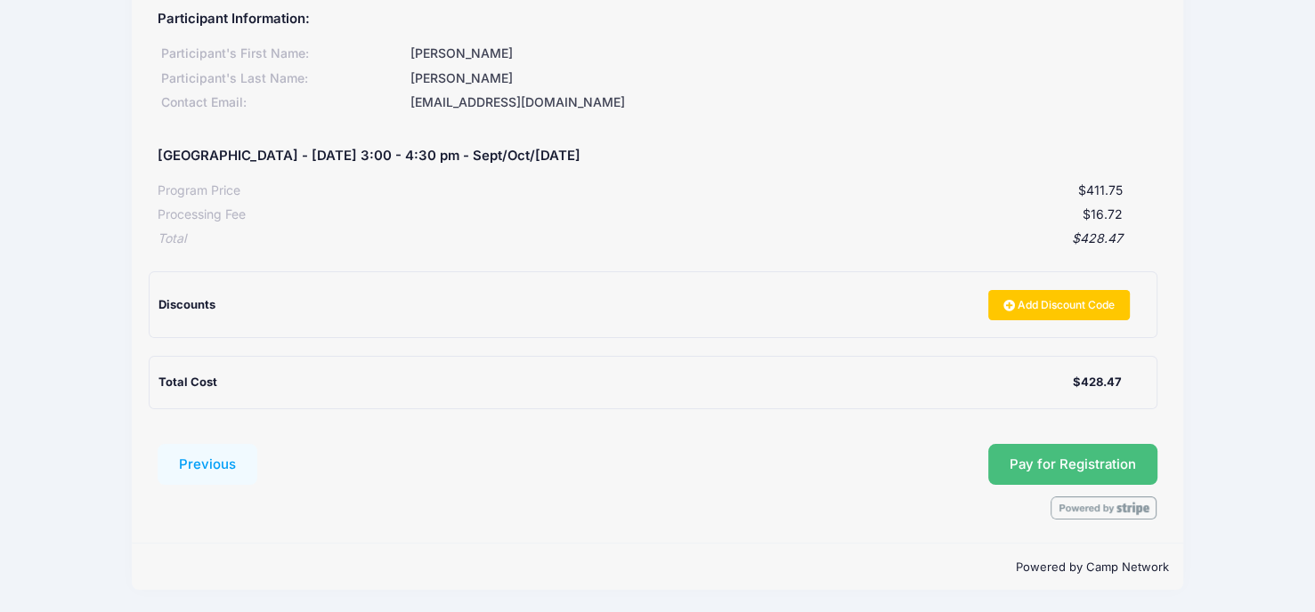
click at [1037, 454] on button "Pay for Registration" at bounding box center [1072, 464] width 169 height 41
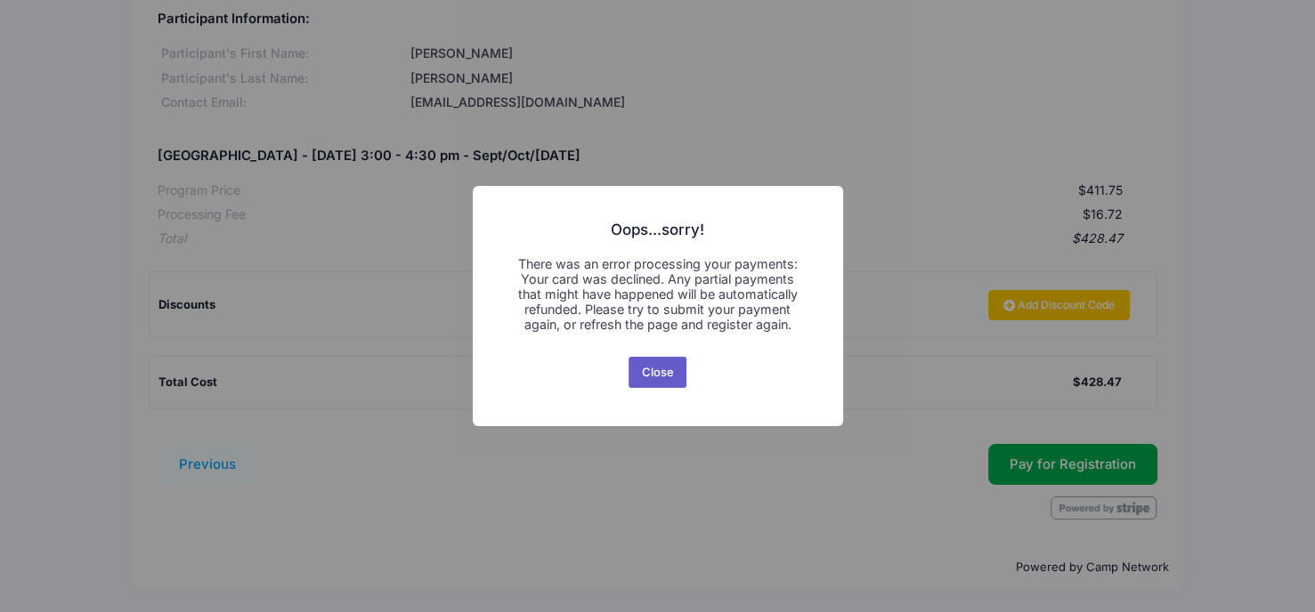
click at [649, 373] on button "Close" at bounding box center [657, 373] width 58 height 32
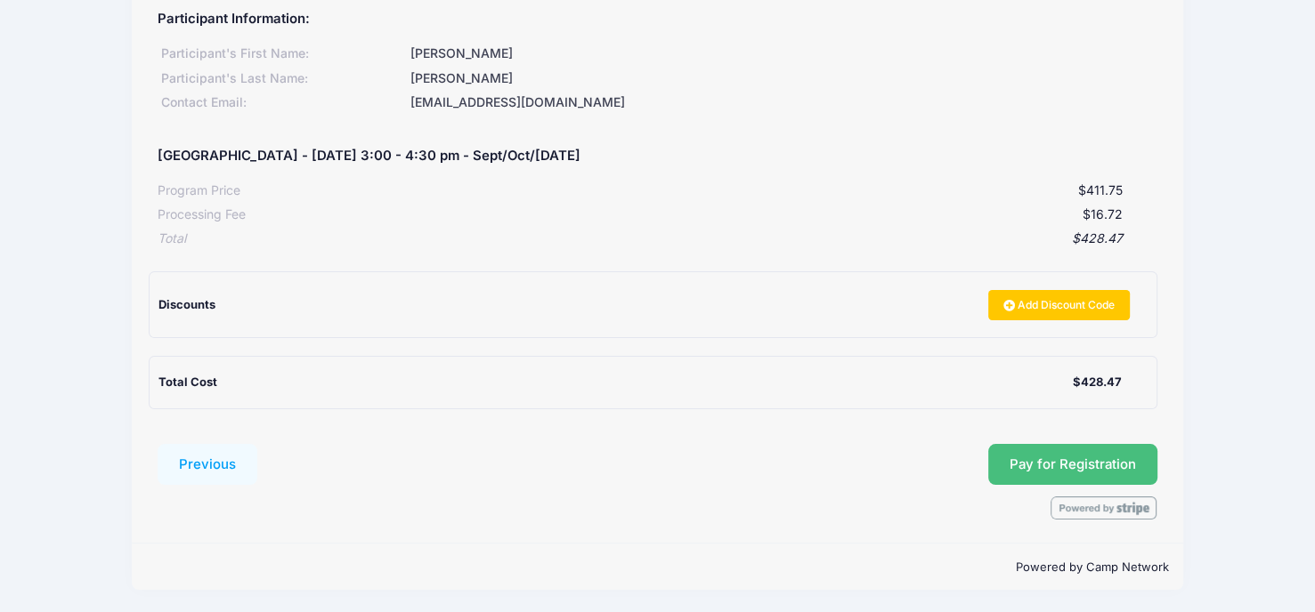
click at [1054, 463] on span "Pay for Registration" at bounding box center [1072, 465] width 126 height 16
